Goal: Find specific page/section: Find specific page/section

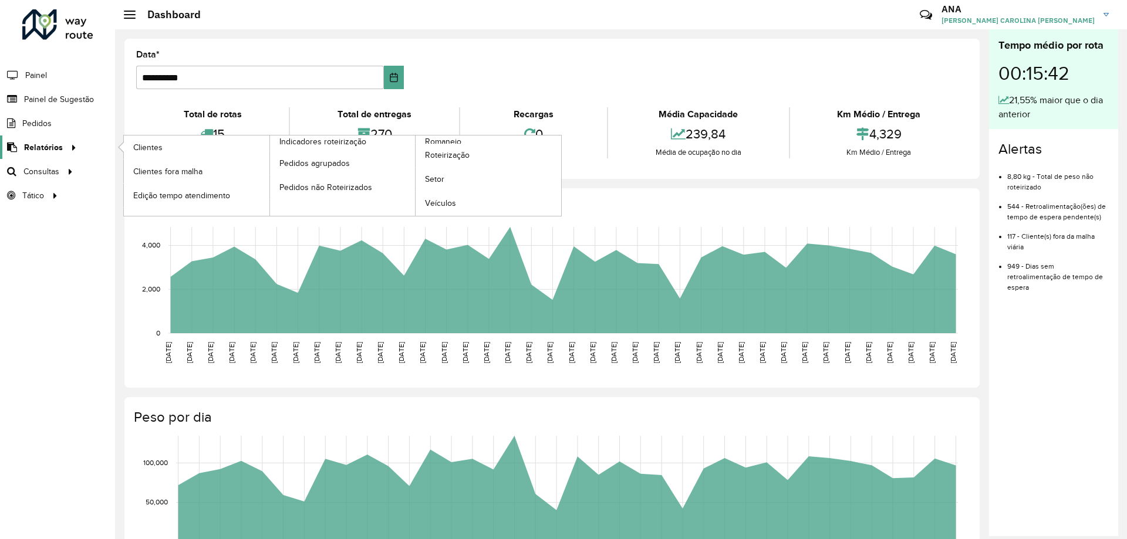
click at [48, 148] on span "Relatórios" at bounding box center [43, 147] width 39 height 12
click at [148, 145] on span "Clientes" at bounding box center [149, 147] width 32 height 12
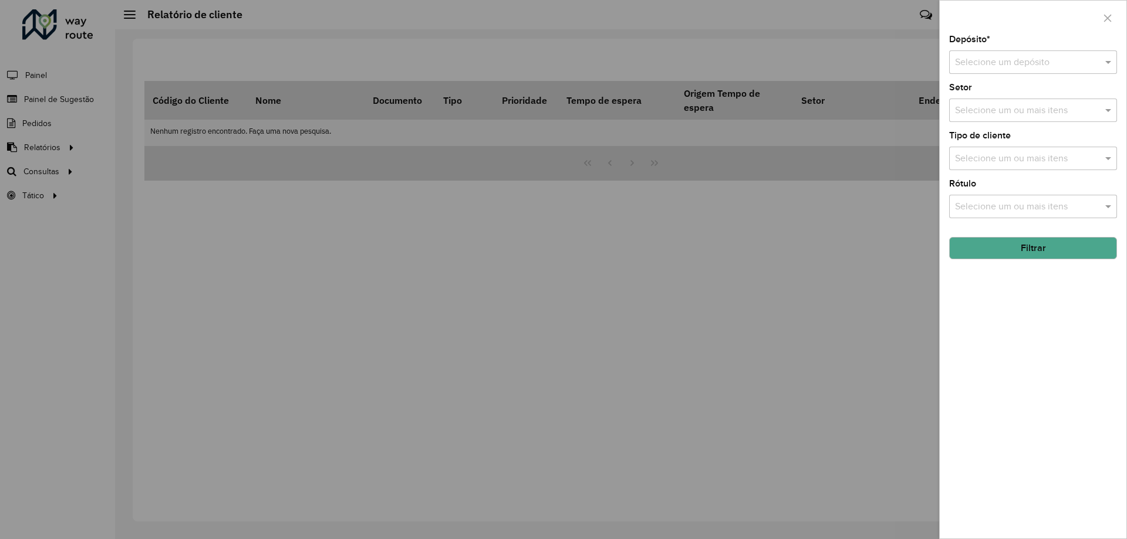
click at [1008, 62] on input "text" at bounding box center [1021, 63] width 133 height 14
click at [988, 98] on span "CDD Taubaté" at bounding box center [981, 96] width 55 height 10
click at [979, 110] on input "text" at bounding box center [1027, 111] width 150 height 14
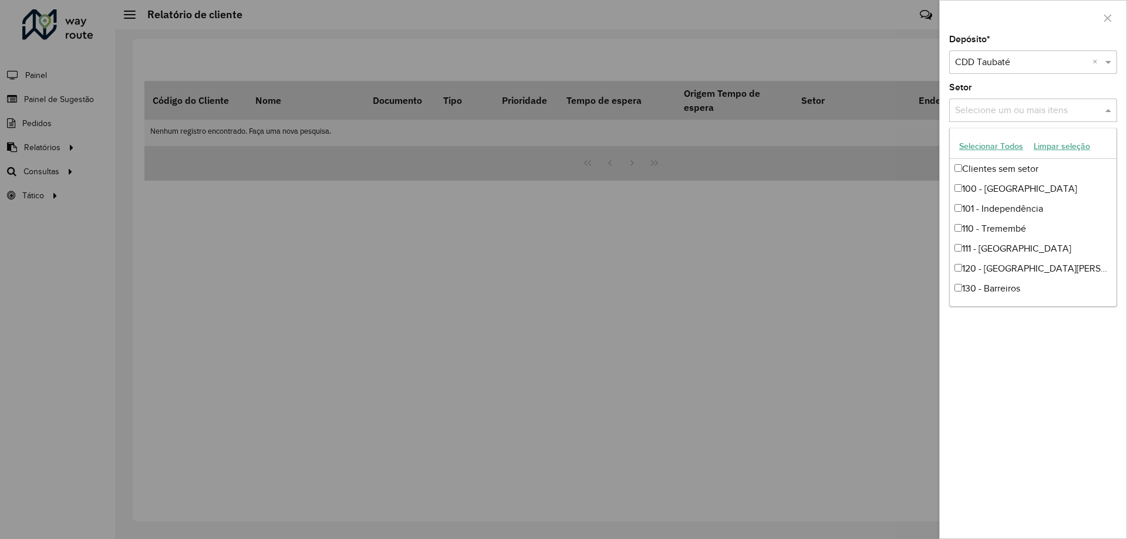
scroll to position [258, 0]
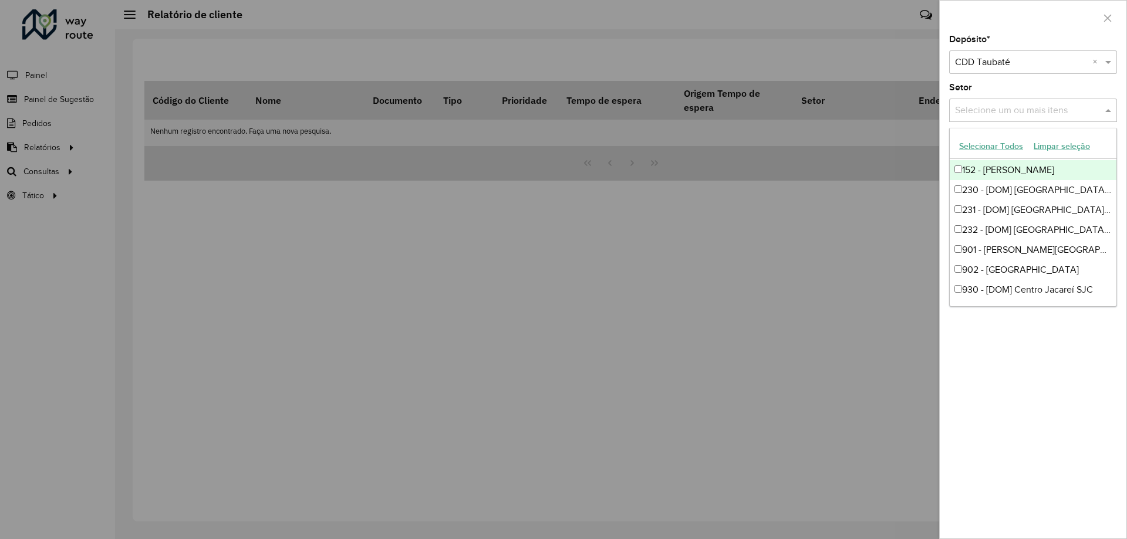
click at [974, 87] on div "Setor Selecione um ou mais itens" at bounding box center [1033, 102] width 168 height 39
